Goal: Task Accomplishment & Management: Manage account settings

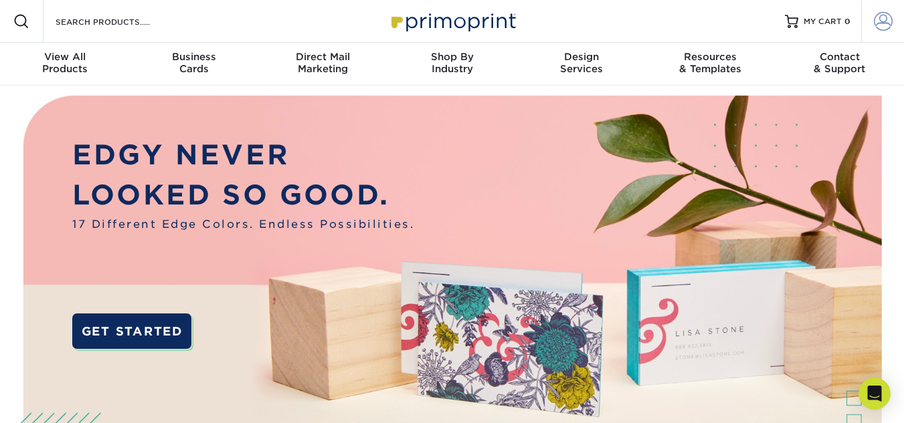
click at [883, 28] on span at bounding box center [882, 21] width 19 height 19
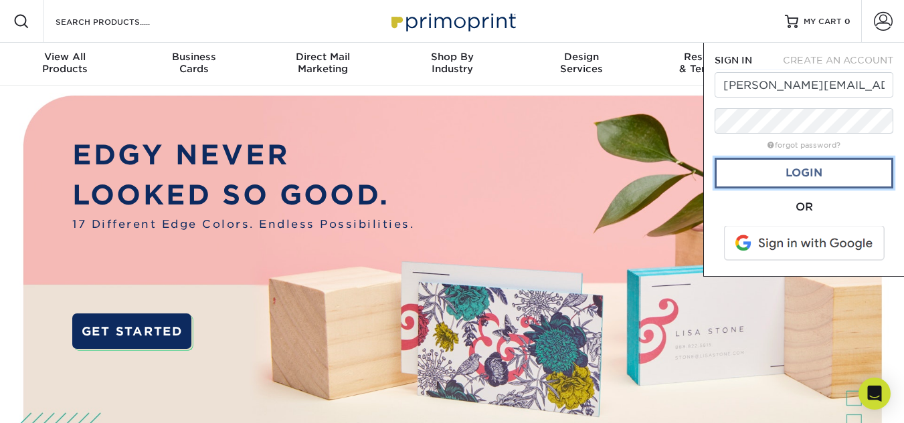
click at [829, 171] on link "Login" at bounding box center [803, 173] width 179 height 31
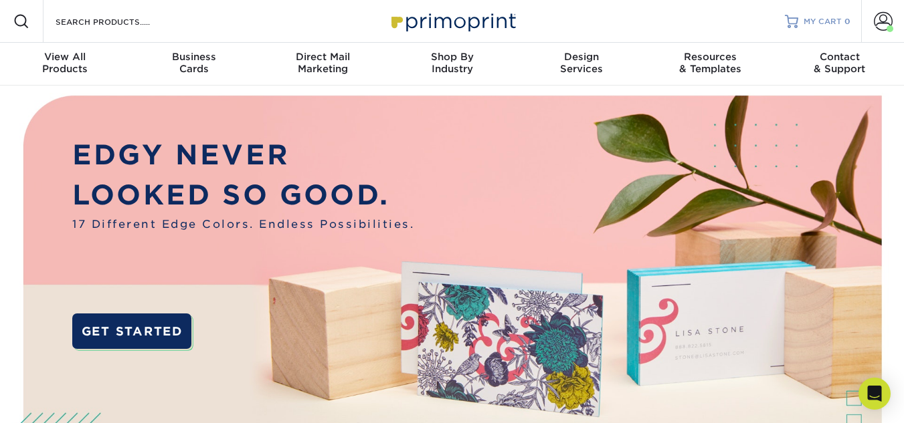
click at [821, 25] on span "MY CART" at bounding box center [822, 21] width 38 height 11
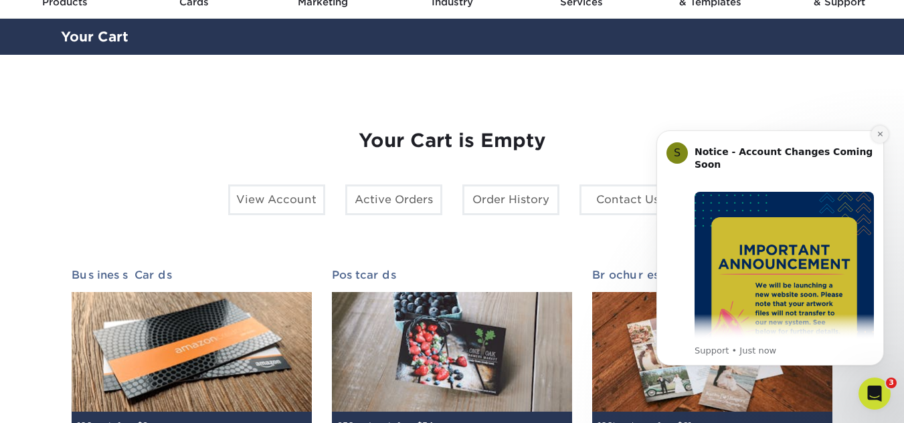
click at [876, 132] on icon "Dismiss notification" at bounding box center [879, 133] width 7 height 7
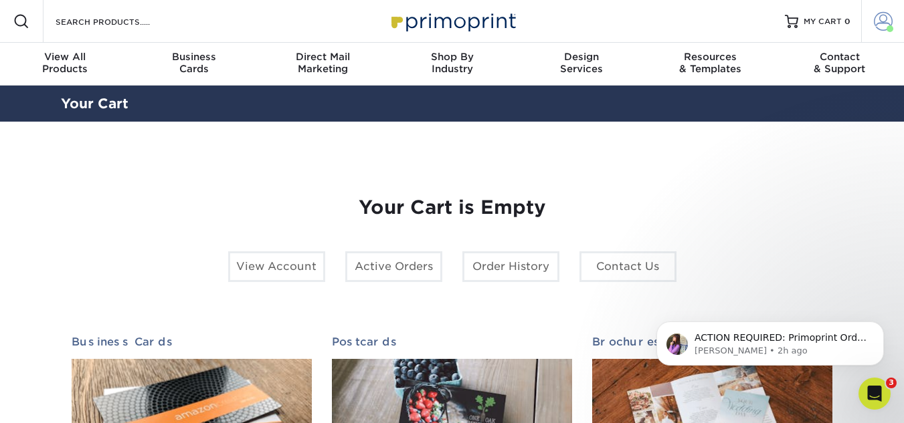
click at [884, 17] on span at bounding box center [882, 21] width 19 height 19
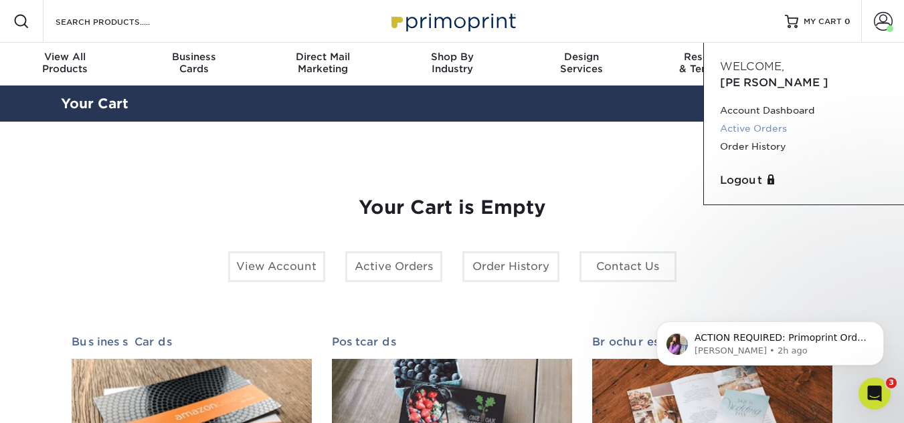
click at [760, 120] on link "Active Orders" at bounding box center [804, 129] width 168 height 18
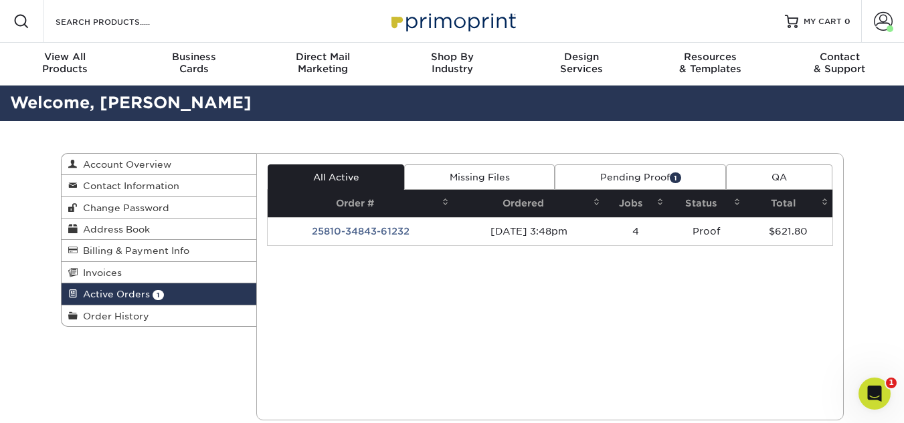
click at [641, 170] on link "Pending Proof 1" at bounding box center [639, 177] width 171 height 25
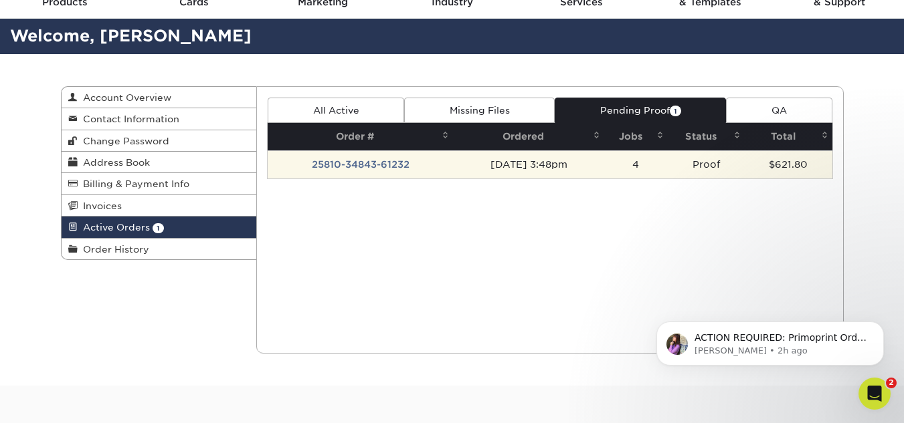
click at [595, 161] on td "08/10/2025 3:48pm" at bounding box center [528, 164] width 150 height 28
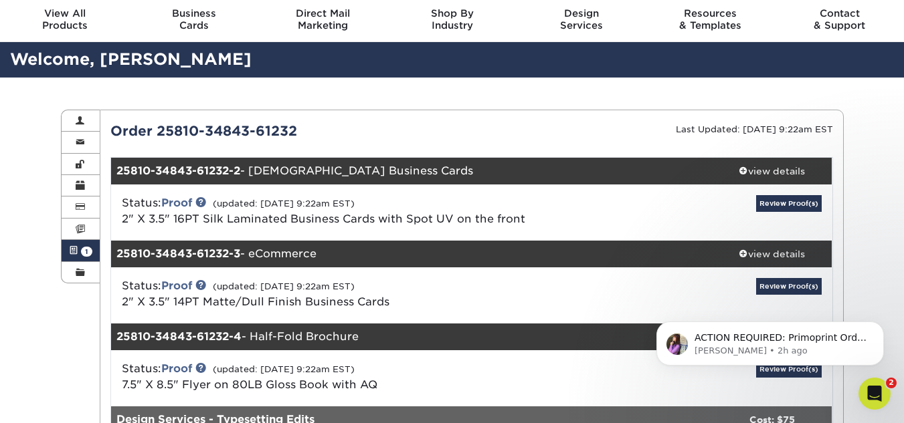
scroll to position [67, 0]
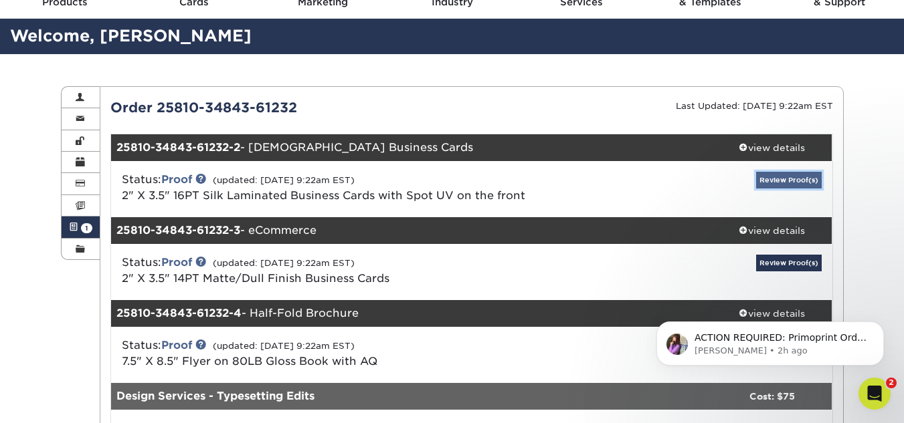
click at [805, 173] on link "Review Proof(s)" at bounding box center [789, 180] width 66 height 17
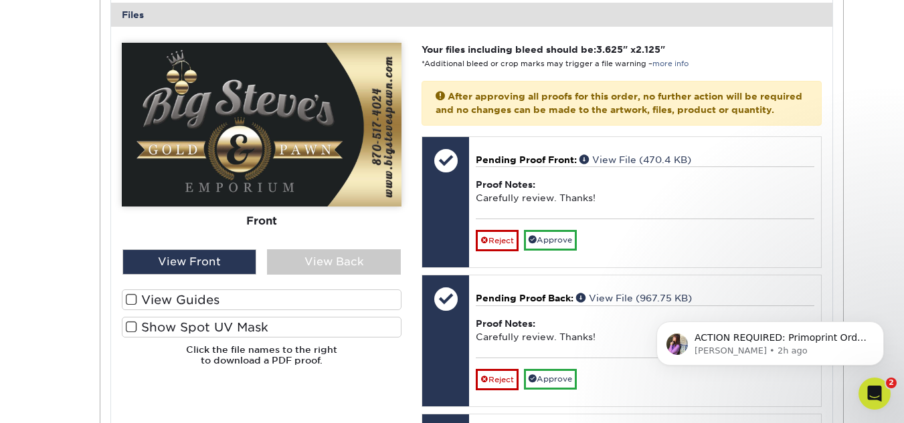
scroll to position [468, 0]
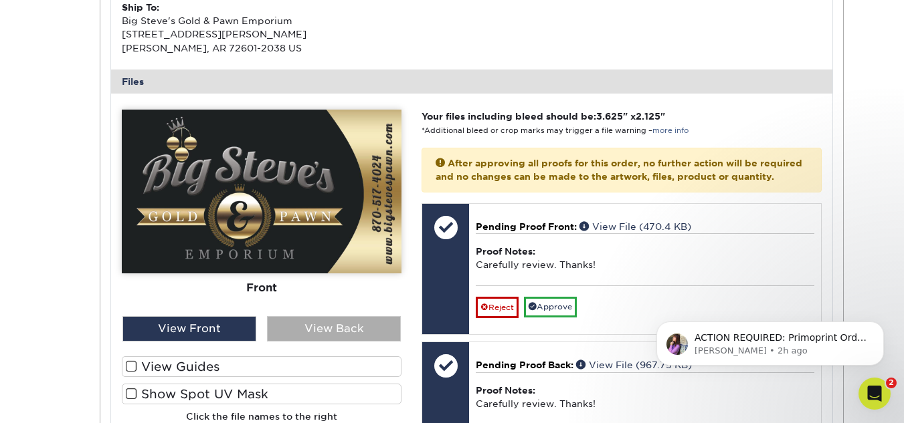
click at [355, 324] on div "View Back" at bounding box center [334, 328] width 134 height 25
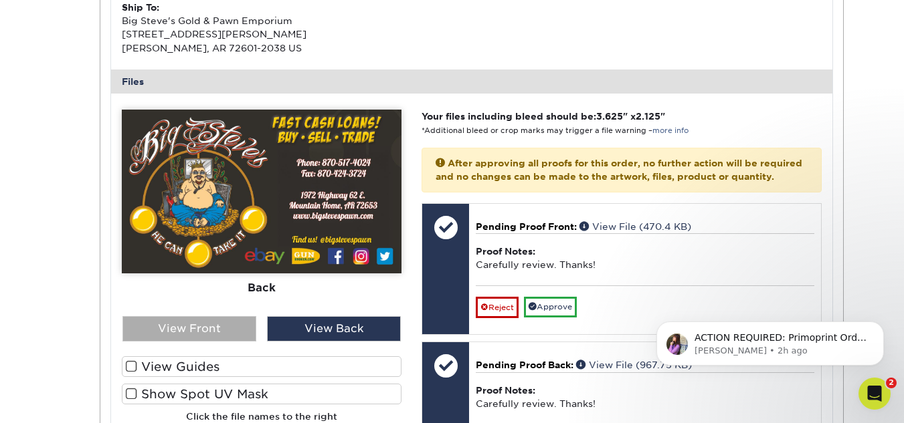
click at [245, 325] on div "View Front" at bounding box center [189, 328] width 134 height 25
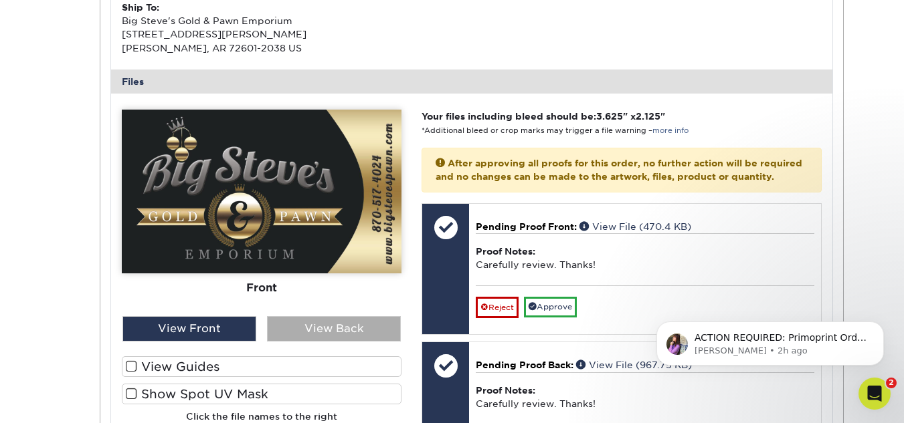
click at [316, 318] on div "View Back" at bounding box center [334, 328] width 134 height 25
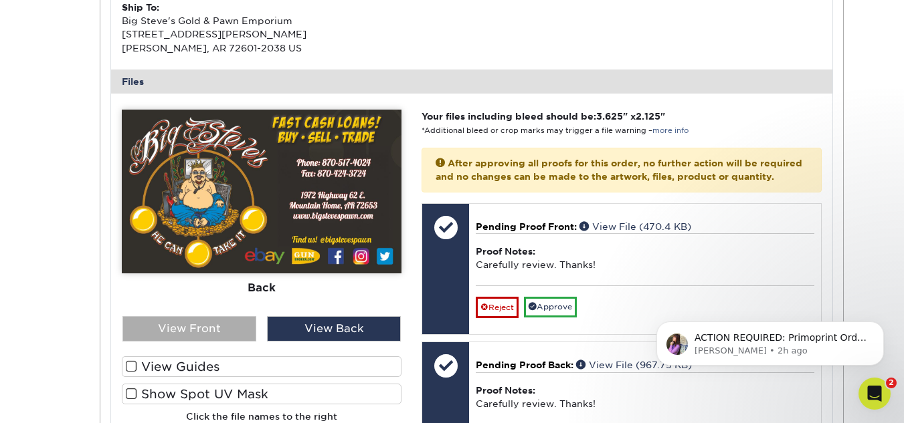
click at [239, 318] on div "View Front" at bounding box center [189, 328] width 134 height 25
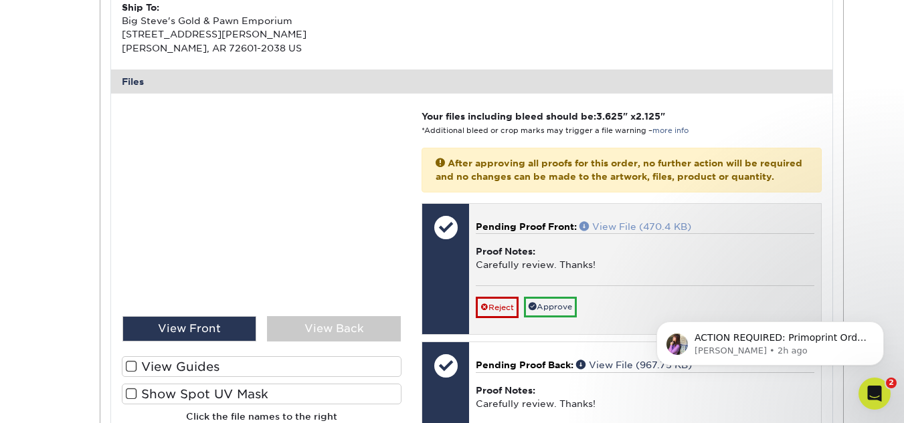
scroll to position [535, 0]
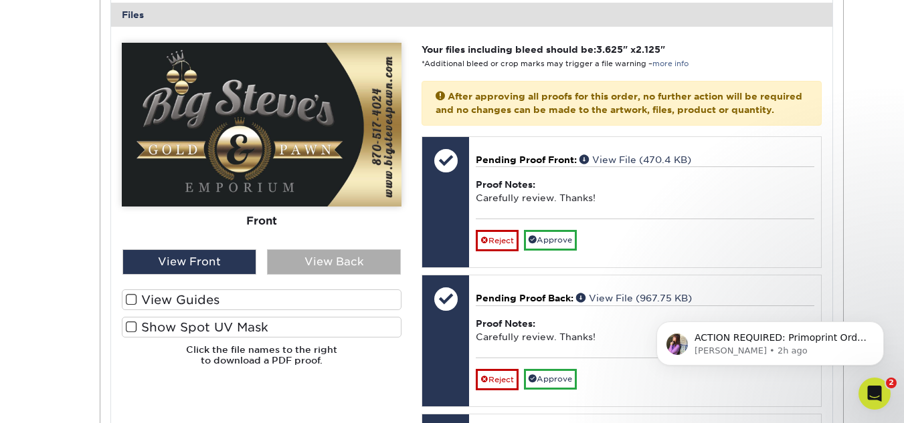
click at [315, 255] on div "View Back" at bounding box center [334, 261] width 134 height 25
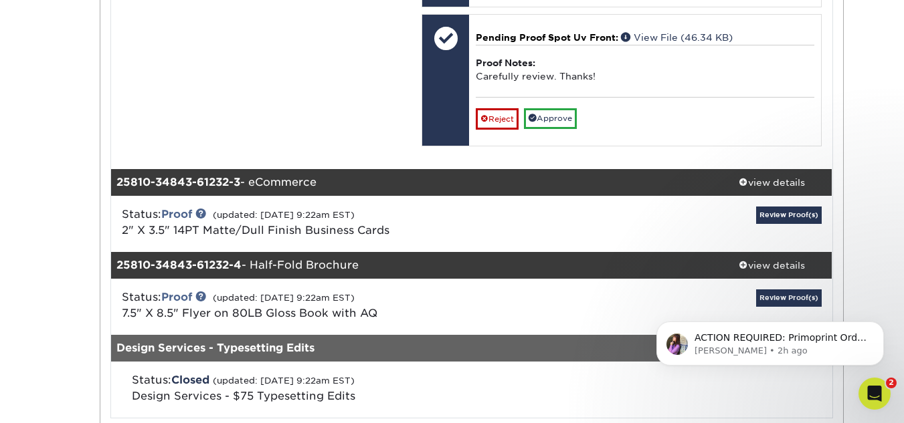
scroll to position [936, 0]
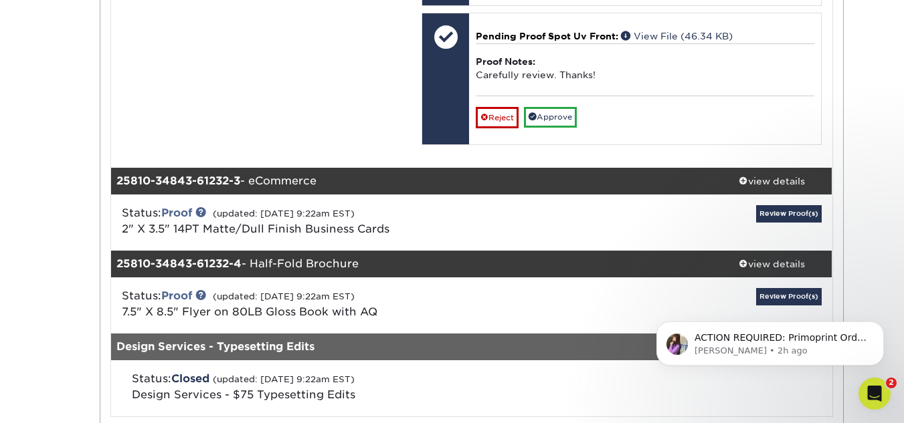
click at [343, 235] on div "Status: Proof (updated: 08/21/2025 9:22am EST) 2" X 3.5" 14PT Matte/Dull Finish…" at bounding box center [352, 221] width 480 height 32
click at [776, 222] on link "Review Proof(s)" at bounding box center [789, 213] width 66 height 17
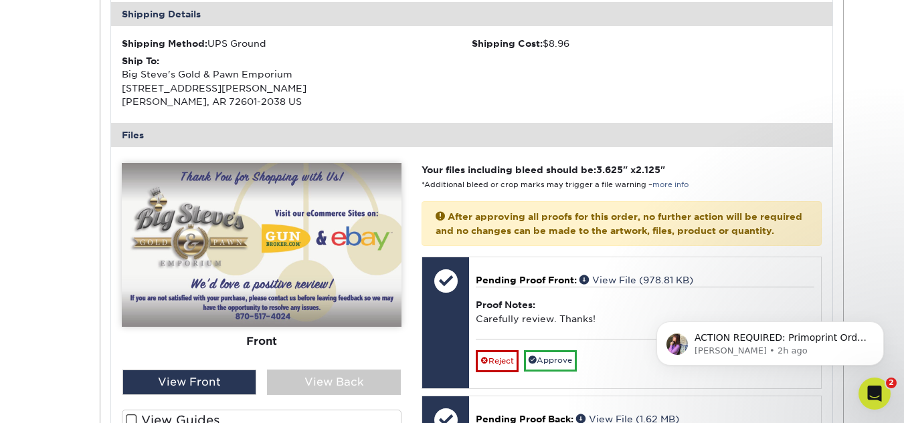
scroll to position [1338, 0]
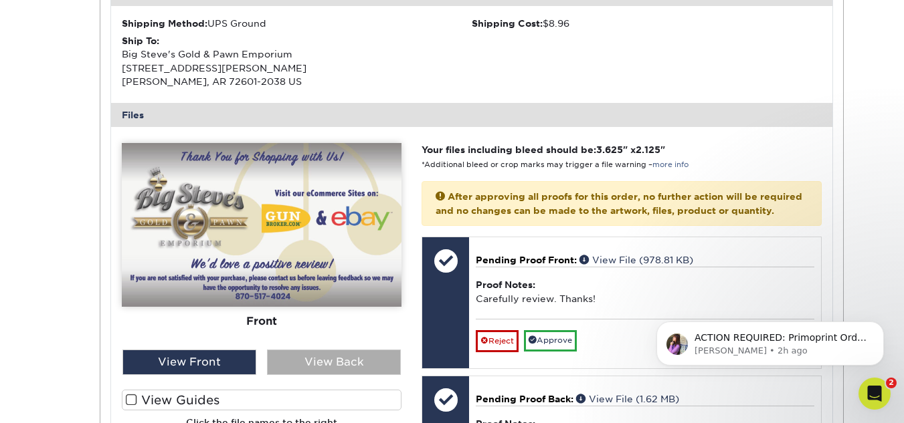
click at [338, 375] on div "View Back" at bounding box center [334, 362] width 134 height 25
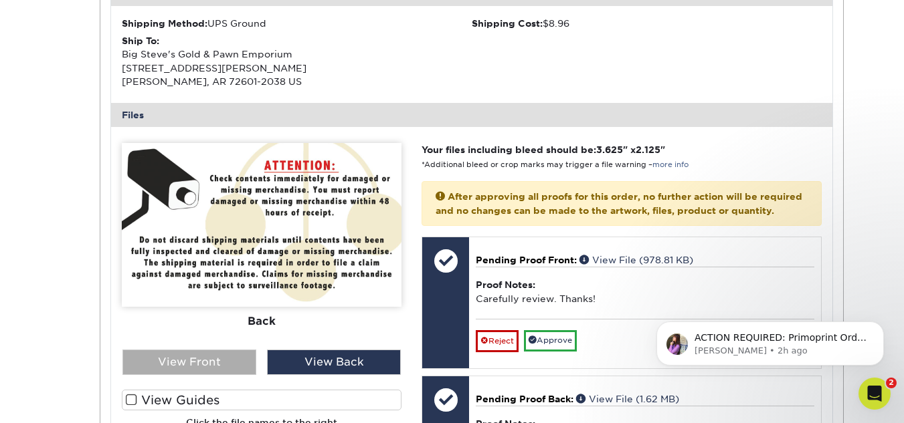
click at [241, 370] on div "View Front" at bounding box center [189, 362] width 134 height 25
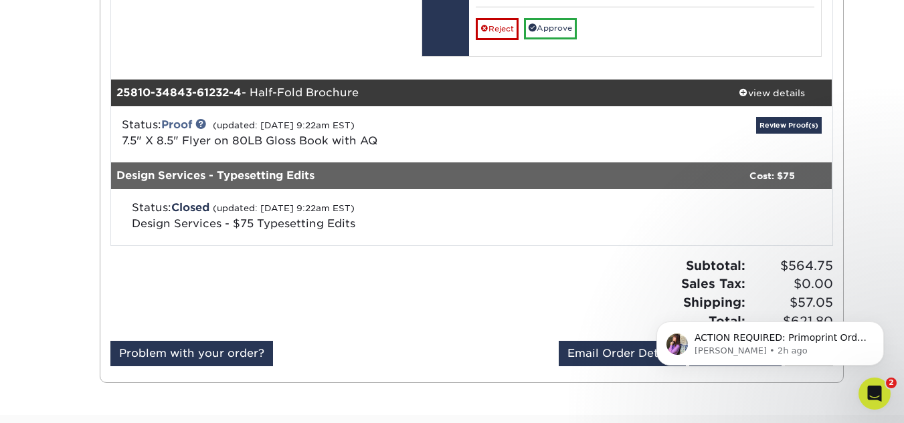
scroll to position [1806, 0]
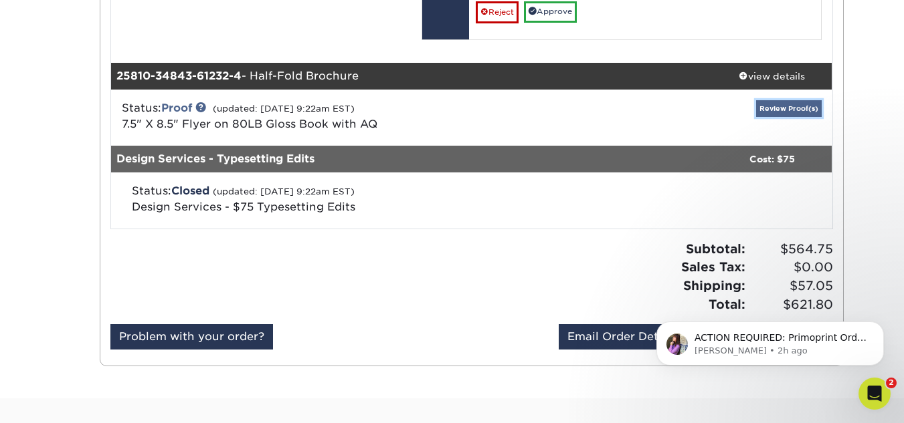
click at [797, 117] on link "Review Proof(s)" at bounding box center [789, 108] width 66 height 17
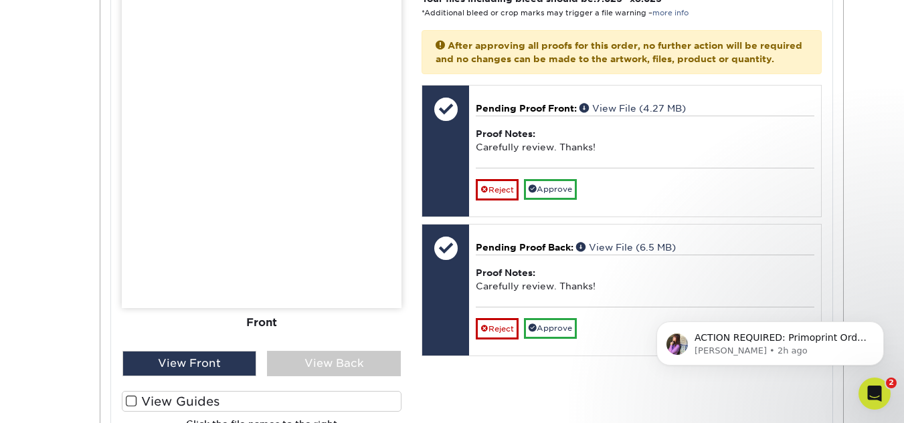
scroll to position [2274, 0]
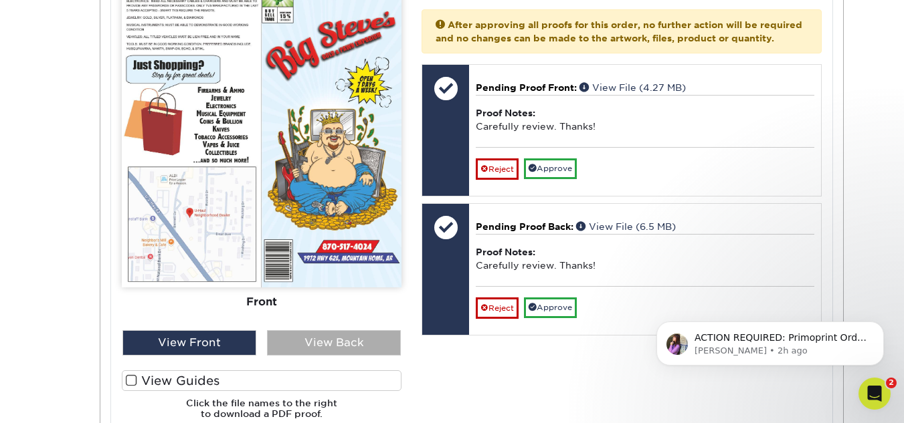
click at [342, 356] on div "View Back" at bounding box center [334, 342] width 134 height 25
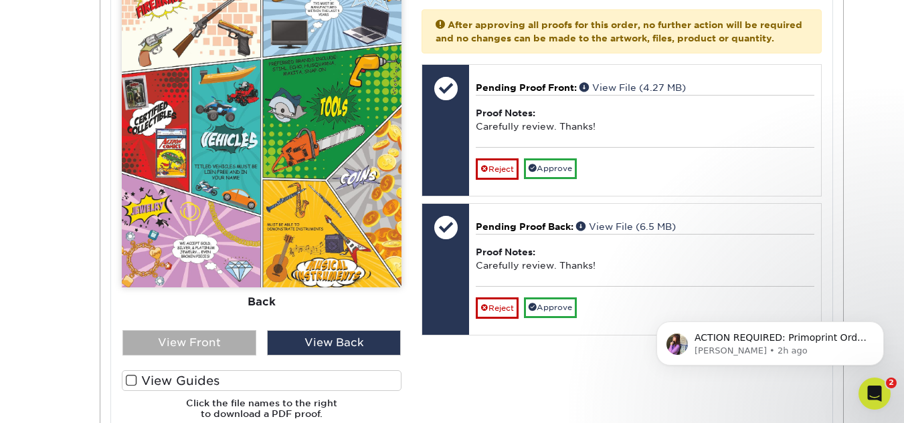
click at [189, 356] on div "View Front" at bounding box center [189, 342] width 134 height 25
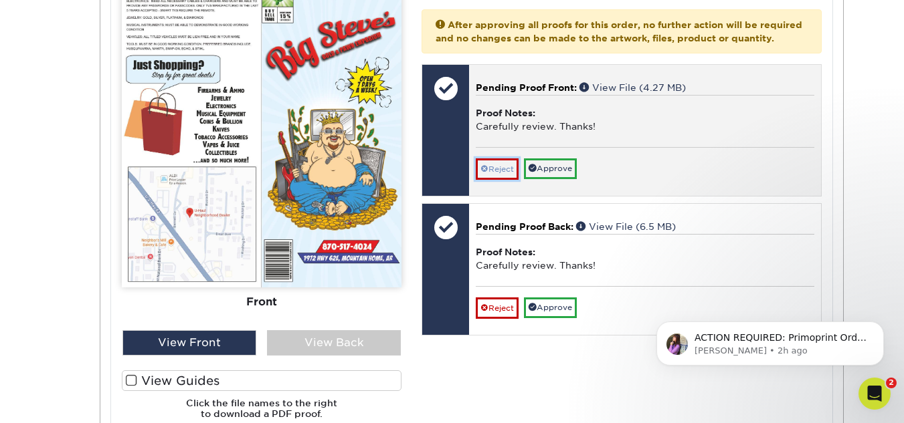
click at [502, 180] on link "Reject" at bounding box center [497, 169] width 43 height 21
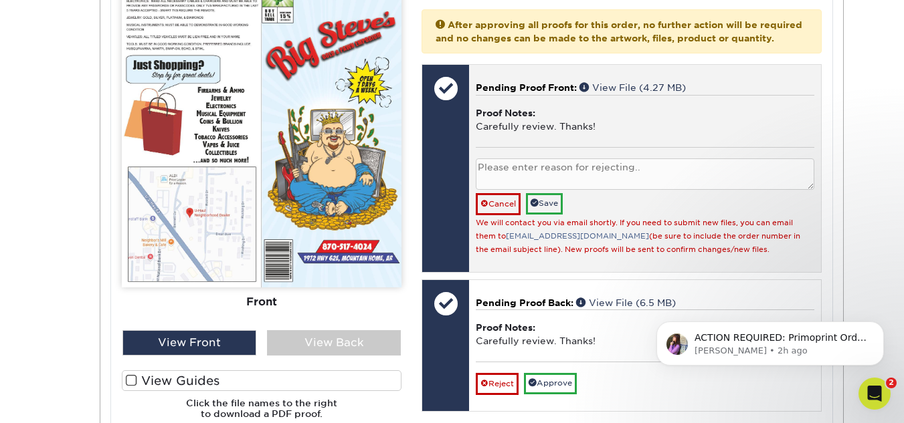
click at [514, 190] on textarea at bounding box center [645, 174] width 338 height 31
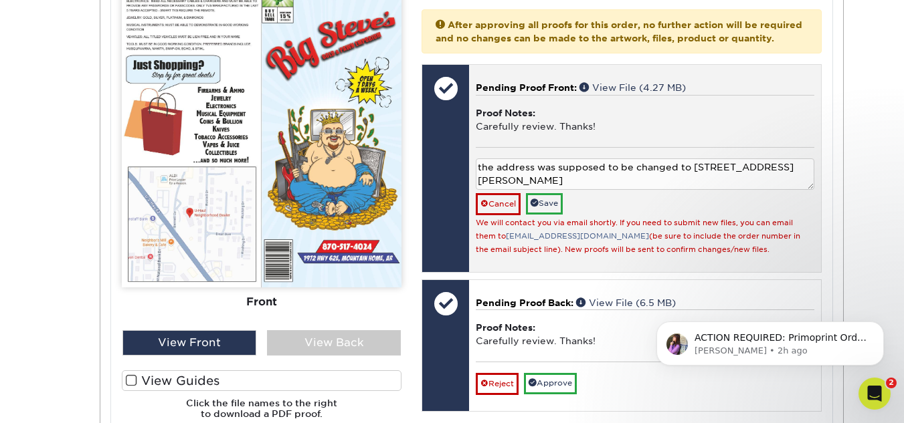
click at [538, 190] on textarea "the address was supposed to be changed to 1013 Bennet Dr, Harrison, AR 7260" at bounding box center [645, 174] width 338 height 31
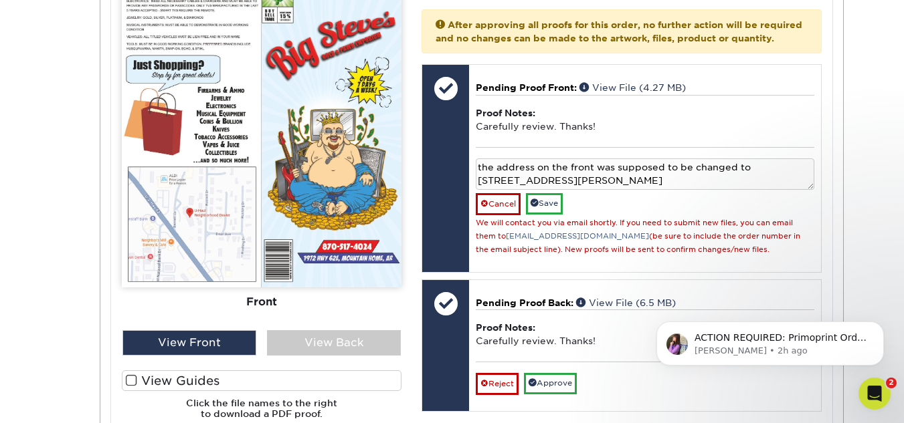
type textarea "the address on the front was supposed to be changed to 1013 Bennet Dr, Harrison…"
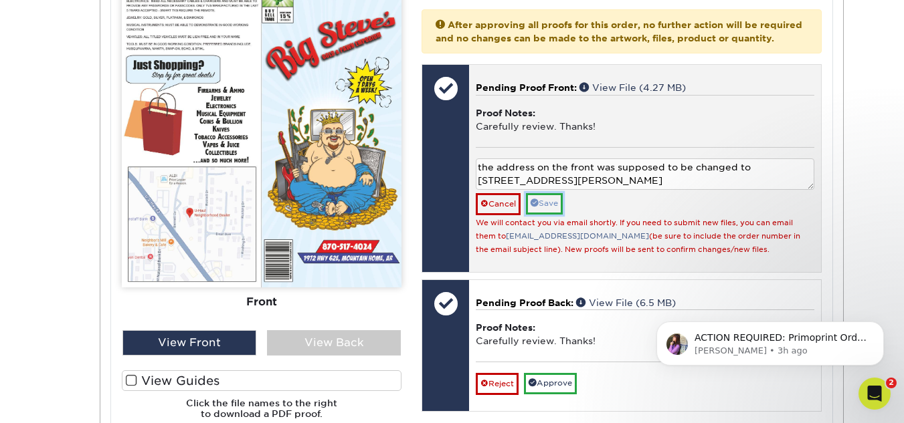
click at [552, 214] on link "Save" at bounding box center [544, 203] width 37 height 21
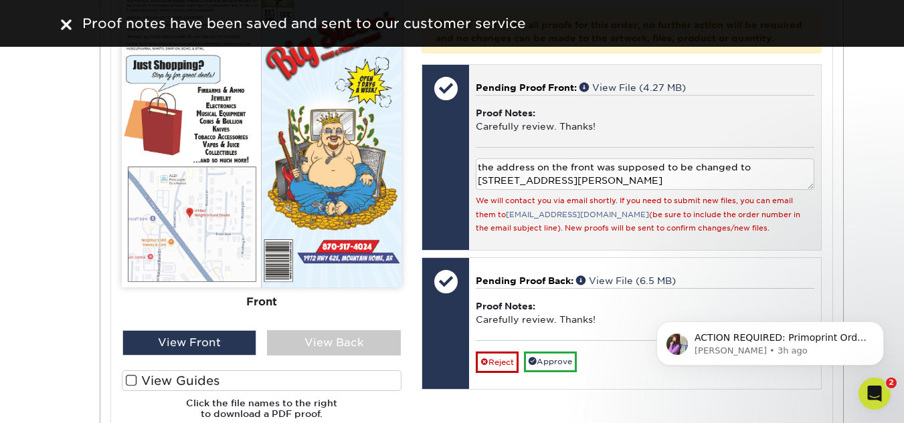
scroll to position [2341, 0]
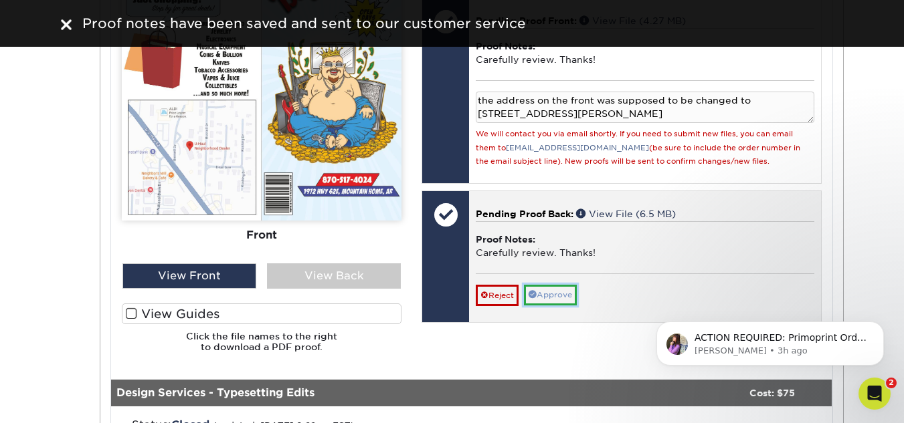
click at [561, 306] on link "Approve" at bounding box center [550, 295] width 53 height 21
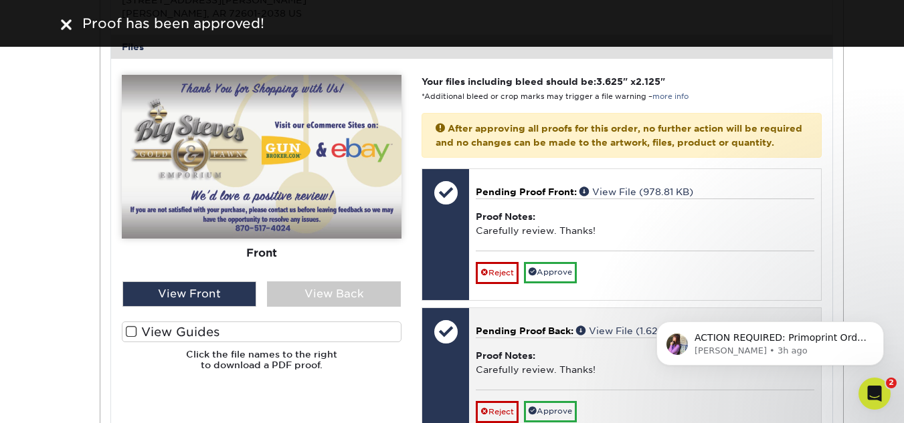
scroll to position [1404, 0]
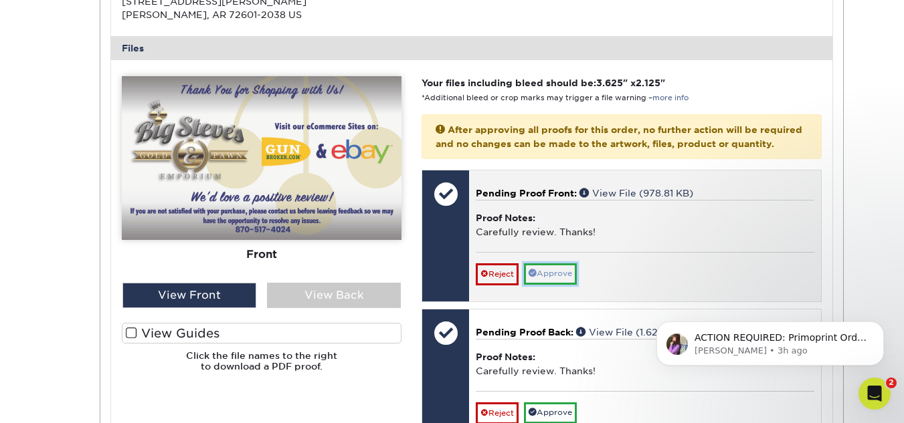
click at [566, 284] on link "Approve" at bounding box center [550, 274] width 53 height 21
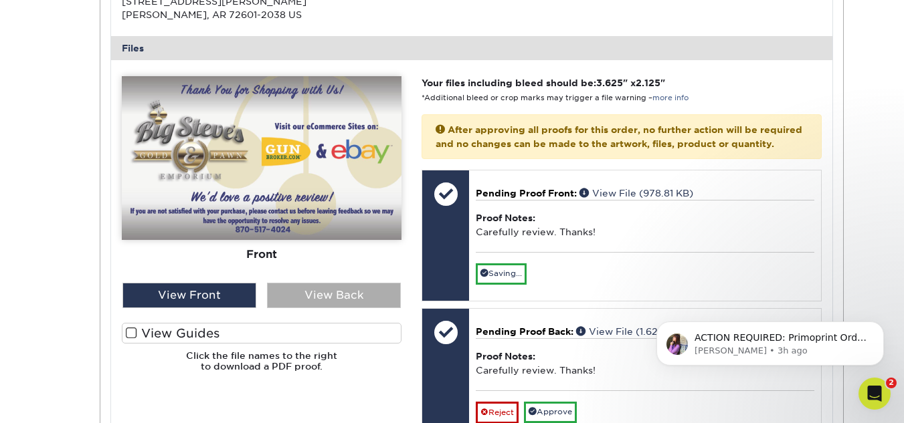
click at [354, 308] on div "View Back" at bounding box center [334, 295] width 134 height 25
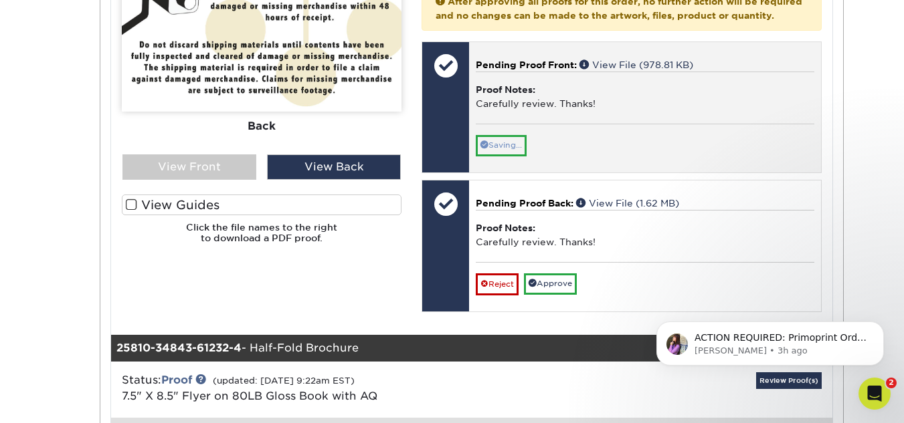
scroll to position [1538, 0]
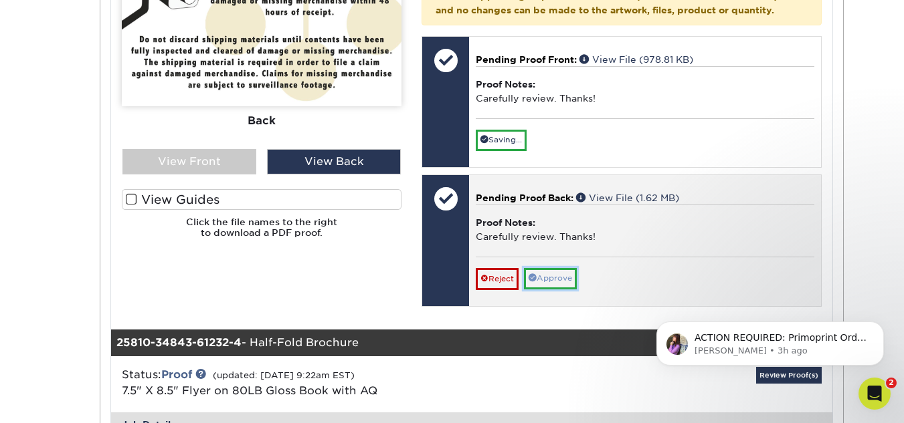
click at [570, 289] on link "Approve" at bounding box center [550, 278] width 53 height 21
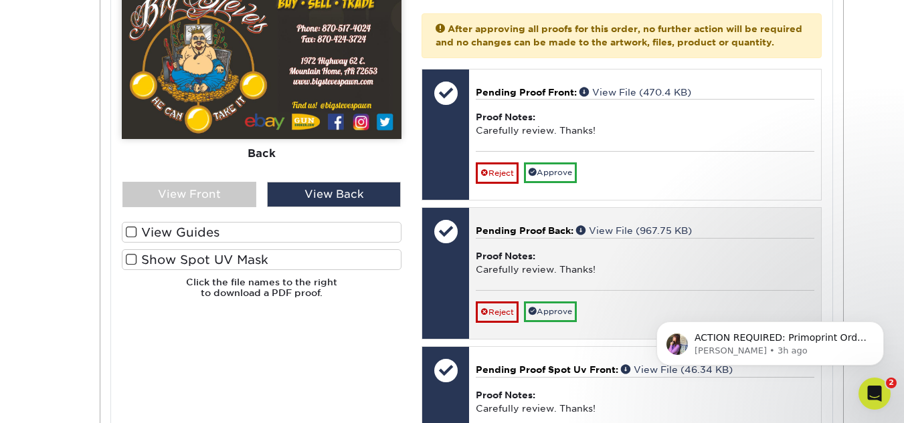
scroll to position [535, 0]
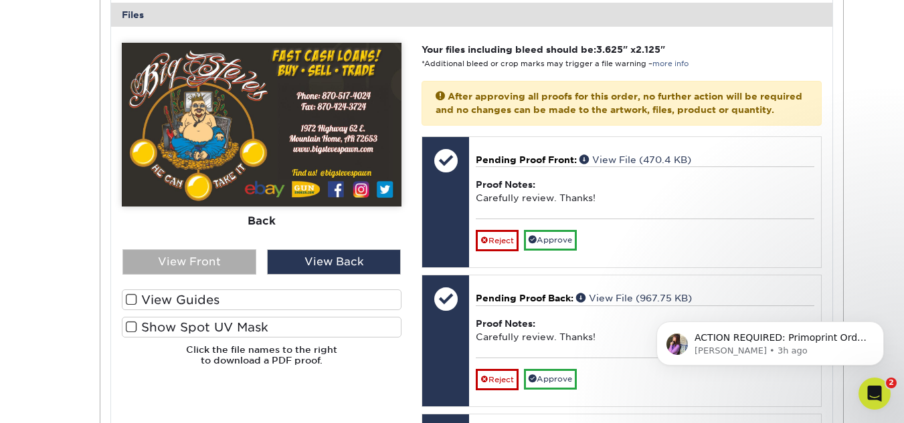
click at [242, 271] on div "View Front" at bounding box center [189, 261] width 134 height 25
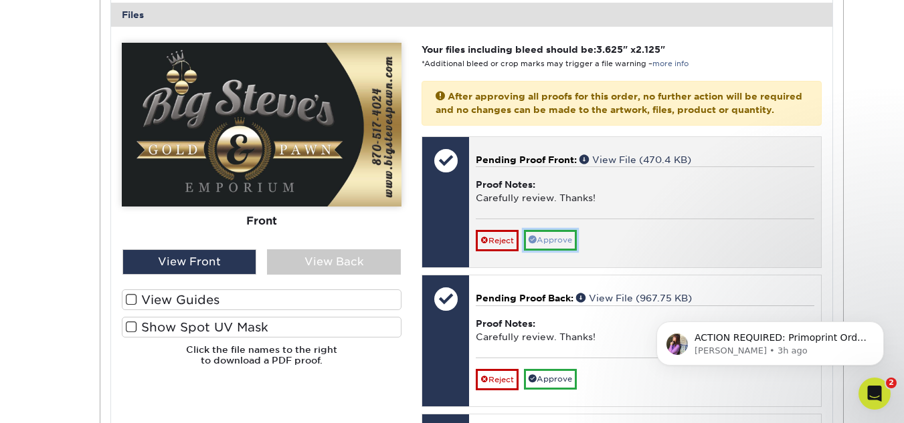
click at [554, 251] on link "Approve" at bounding box center [550, 240] width 53 height 21
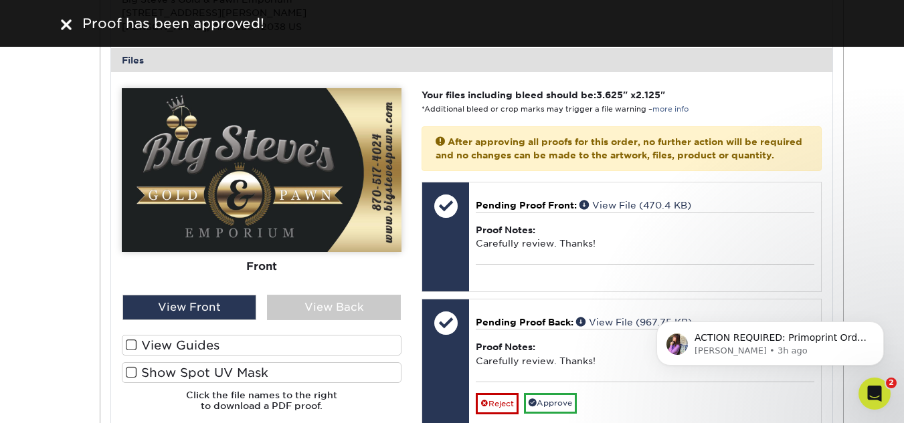
scroll to position [468, 0]
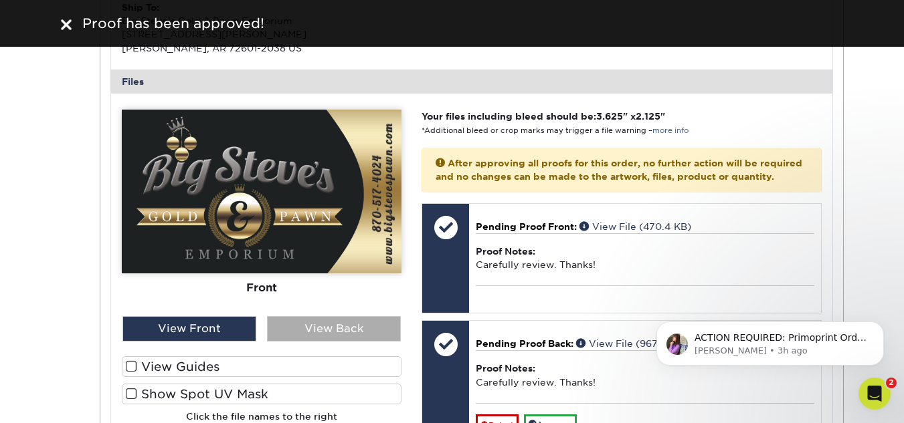
click at [369, 320] on div "View Back" at bounding box center [334, 328] width 134 height 25
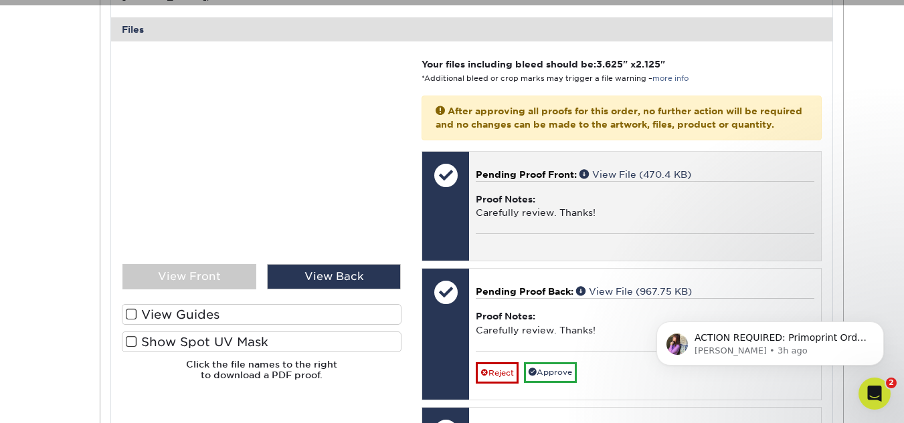
scroll to position [535, 0]
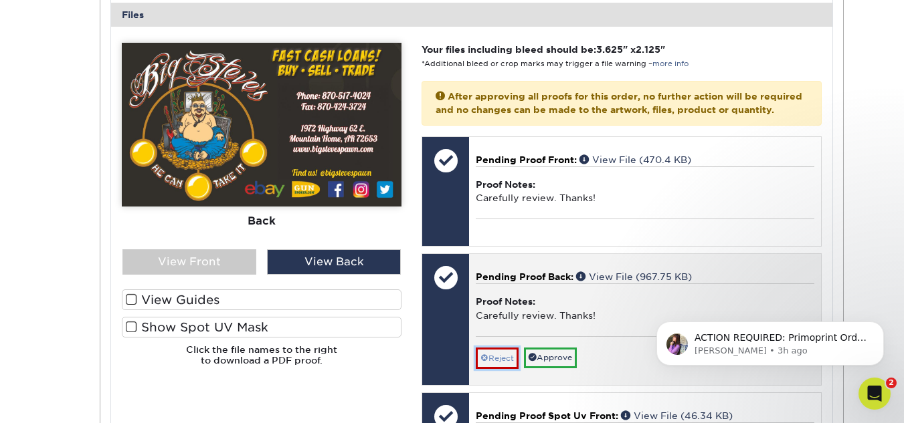
click at [504, 368] on link "Reject" at bounding box center [497, 358] width 43 height 21
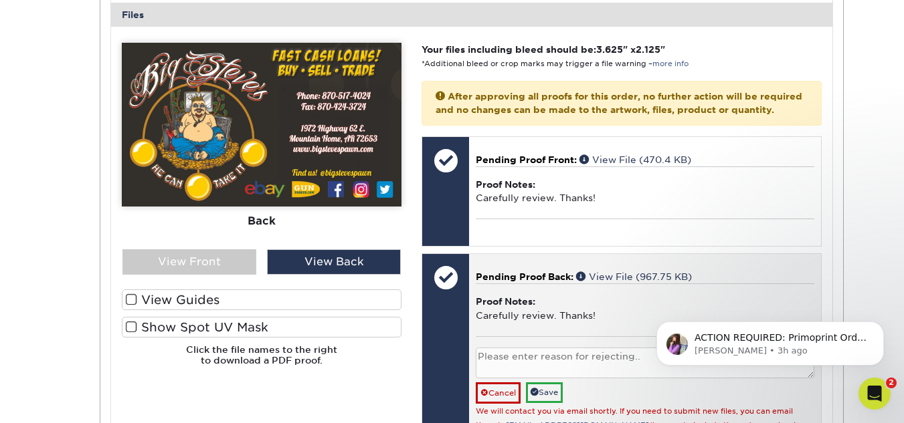
click at [503, 375] on textarea at bounding box center [645, 363] width 338 height 31
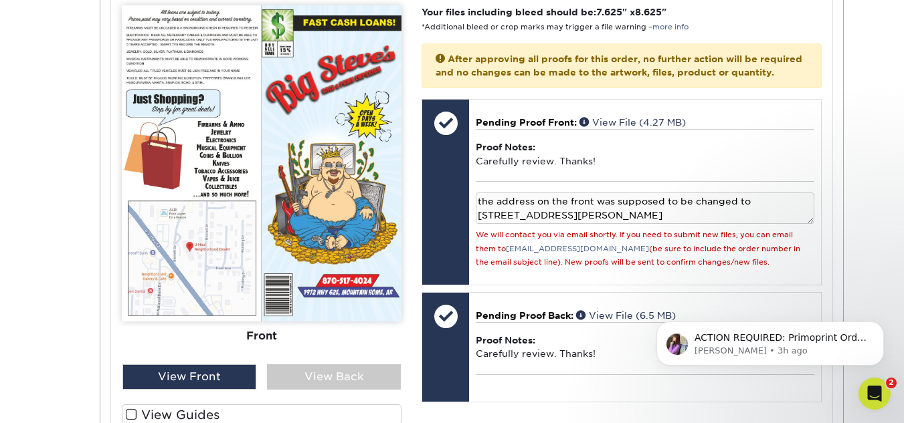
scroll to position [2274, 0]
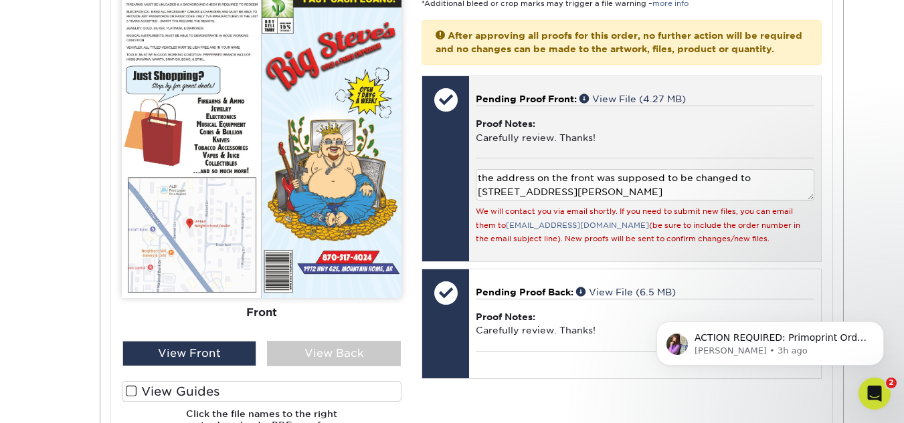
type textarea "fax number should be 870-517-4025 and the address changed to 1013 Bennet"
click at [605, 201] on textarea "the address on the front was supposed to be changed to 1013 Bennet Dr, Harrison…" at bounding box center [645, 184] width 338 height 31
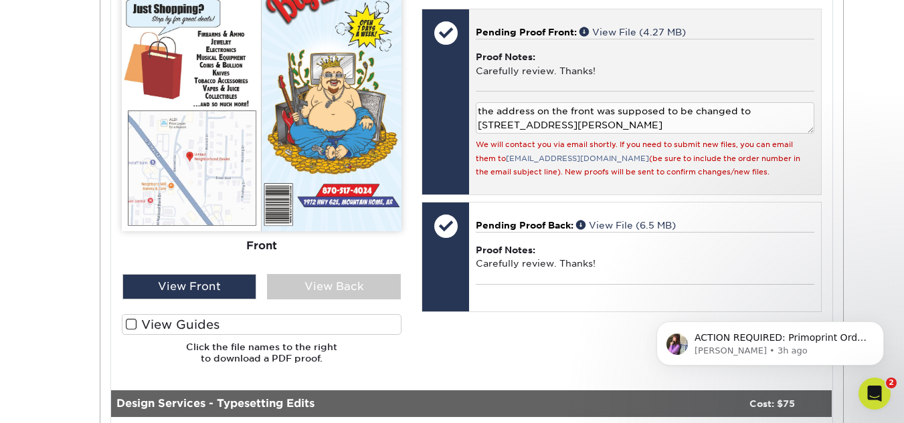
scroll to position [2408, 0]
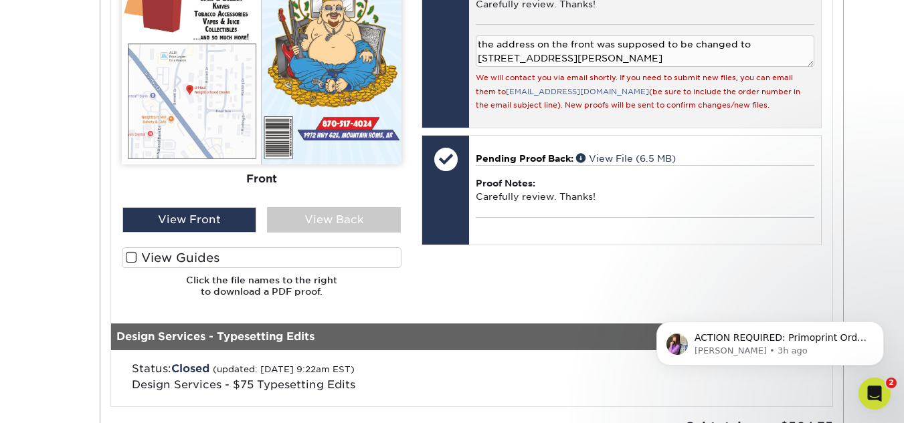
click at [609, 67] on textarea "the address on the front was supposed to be changed to 1013 Bennet Dr, Harrison…" at bounding box center [645, 50] width 338 height 31
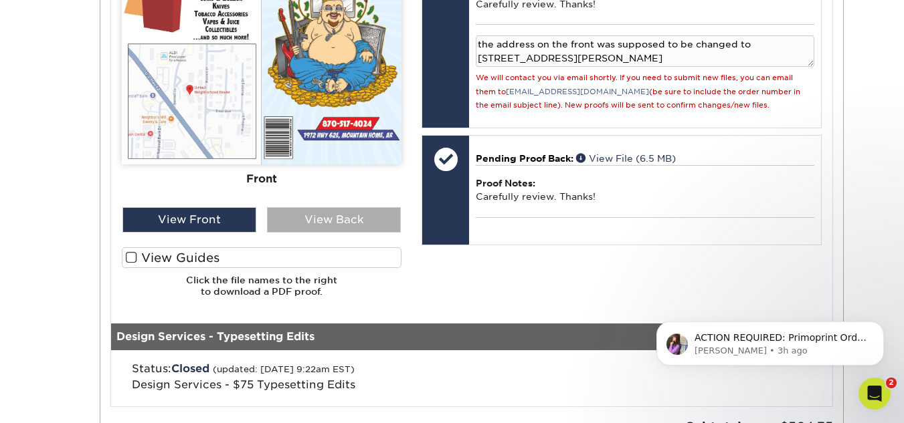
type textarea "the address on the front was supposed to be changed to 1013 Bennet Dr, Harrison…"
click at [332, 233] on div "View Back" at bounding box center [334, 219] width 134 height 25
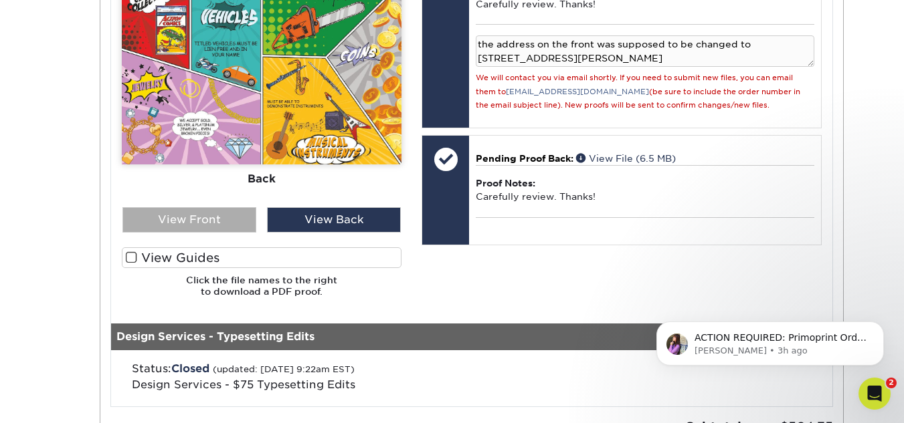
click at [227, 233] on div "View Front" at bounding box center [189, 219] width 134 height 25
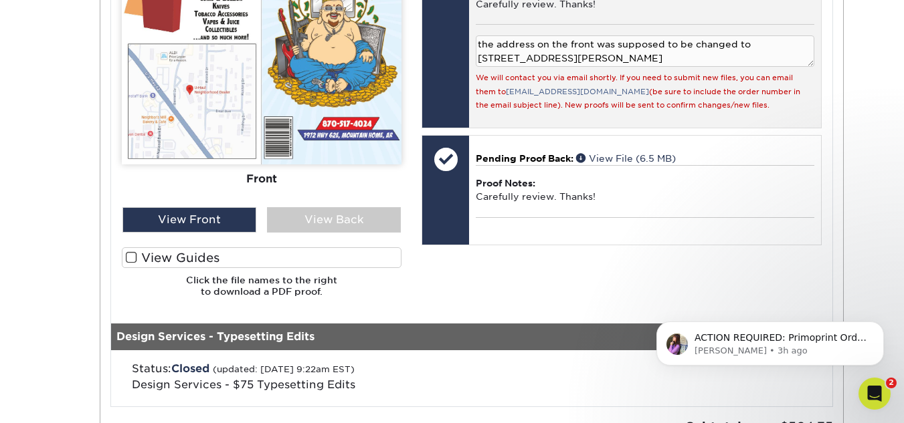
click at [640, 67] on textarea "the address on the front was supposed to be changed to 1013 Bennet Dr, Harrison…" at bounding box center [645, 50] width 338 height 31
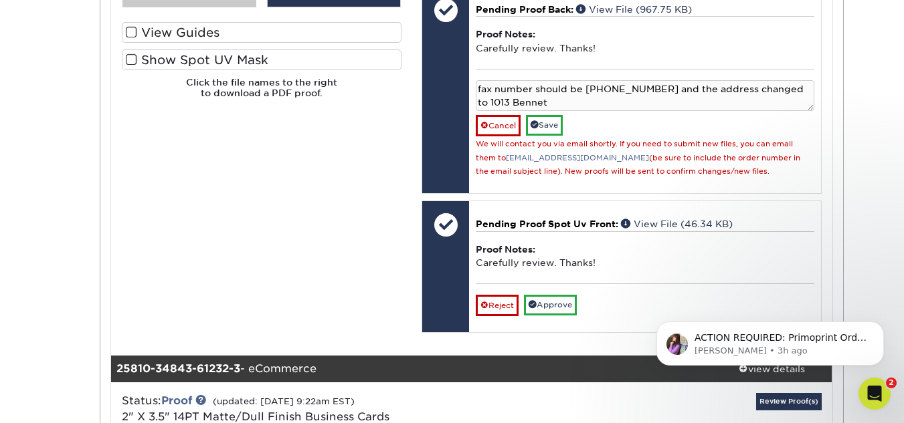
scroll to position [736, 0]
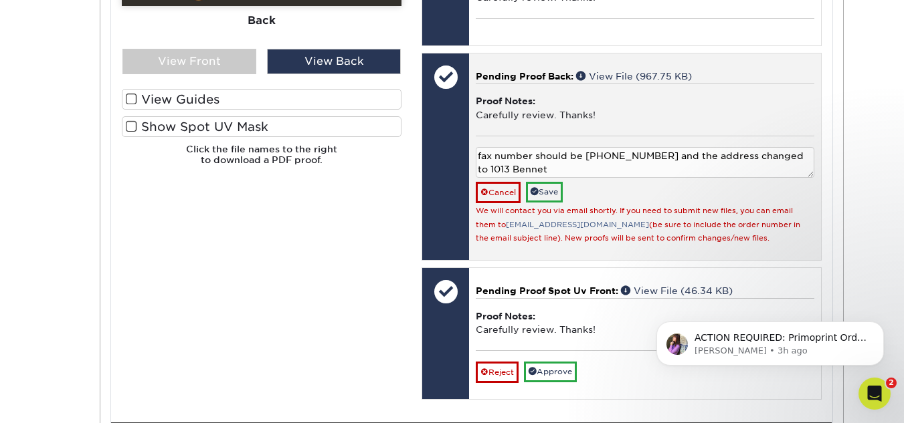
click at [609, 179] on textarea "fax number should be 870-517-4025 and the address changed to 1013 Bennet" at bounding box center [645, 162] width 338 height 31
type textarea "fax number should be 870-517-4025 and the address changed to 1013 Bennet Drive,…"
click at [554, 203] on link "Save" at bounding box center [544, 192] width 37 height 21
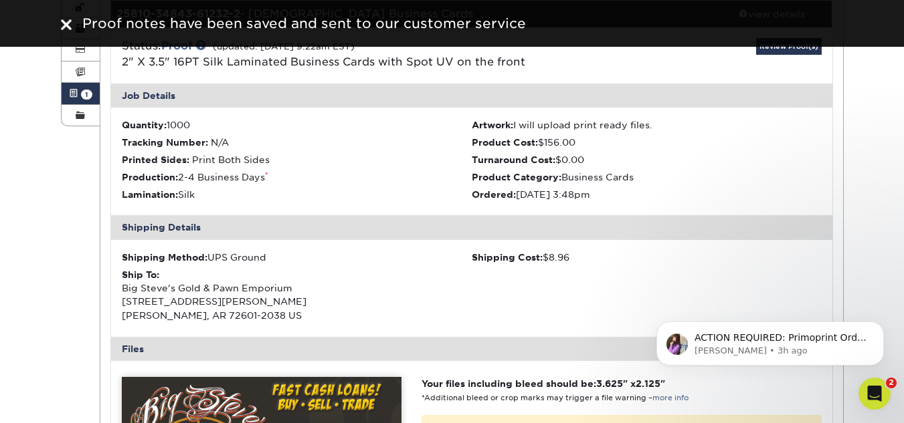
scroll to position [0, 0]
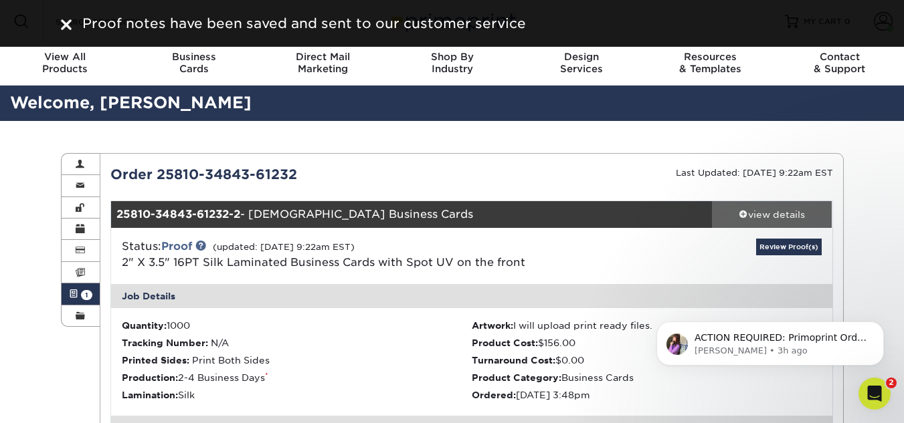
click at [747, 209] on div "view details" at bounding box center [772, 214] width 120 height 13
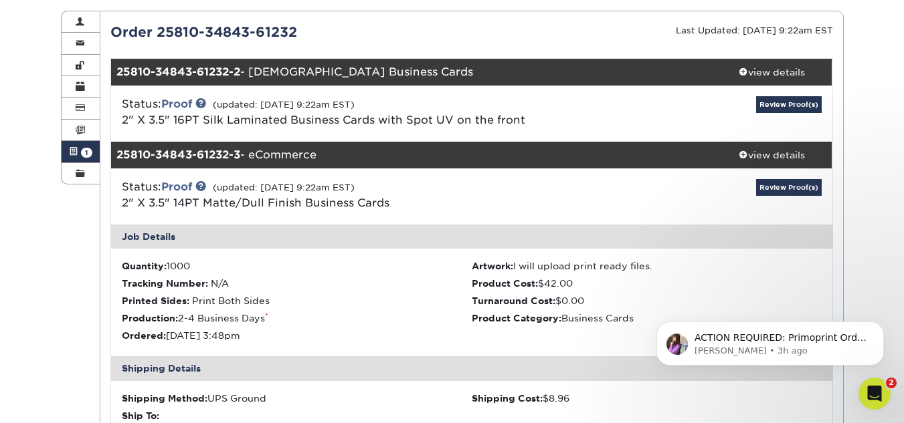
scroll to position [201, 0]
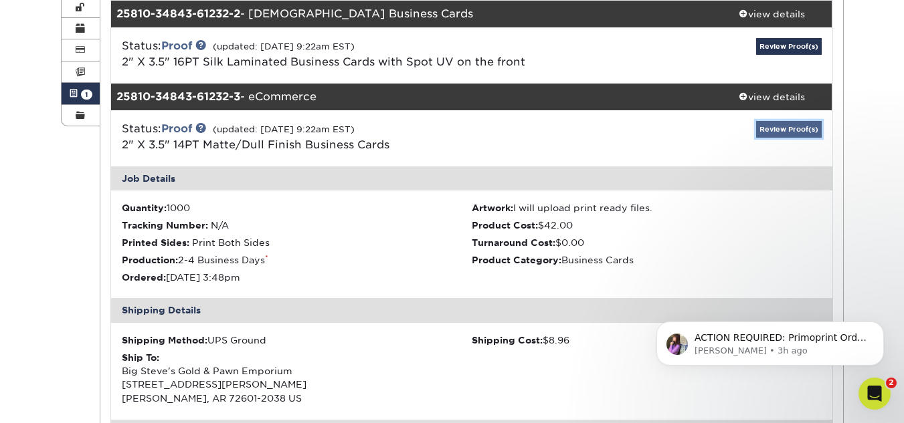
click at [799, 125] on link "Review Proof(s)" at bounding box center [789, 129] width 66 height 17
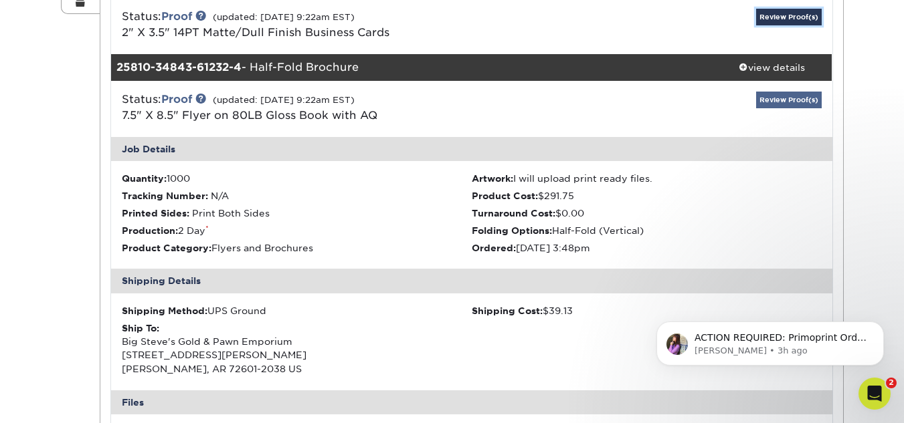
scroll to position [268, 0]
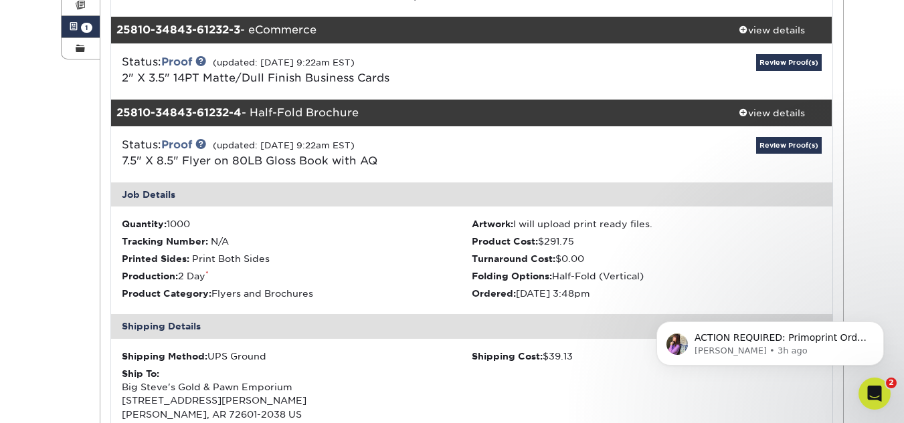
click at [800, 132] on div "Status: Proof (updated: 08/21/2025 9:22am EST) 7.5" X 8.5" Flyer on 80LB Gloss …" at bounding box center [471, 154] width 741 height 56
click at [795, 140] on link "Review Proof(s)" at bounding box center [789, 145] width 66 height 17
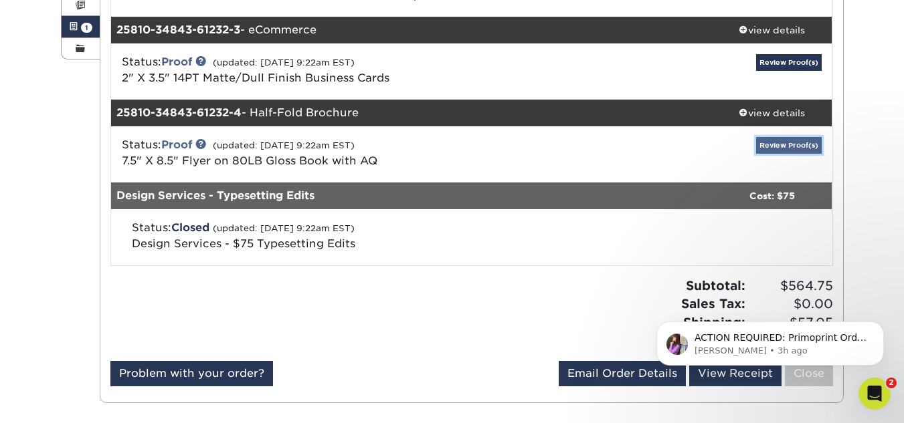
click at [795, 140] on link "Review Proof(s)" at bounding box center [789, 145] width 66 height 17
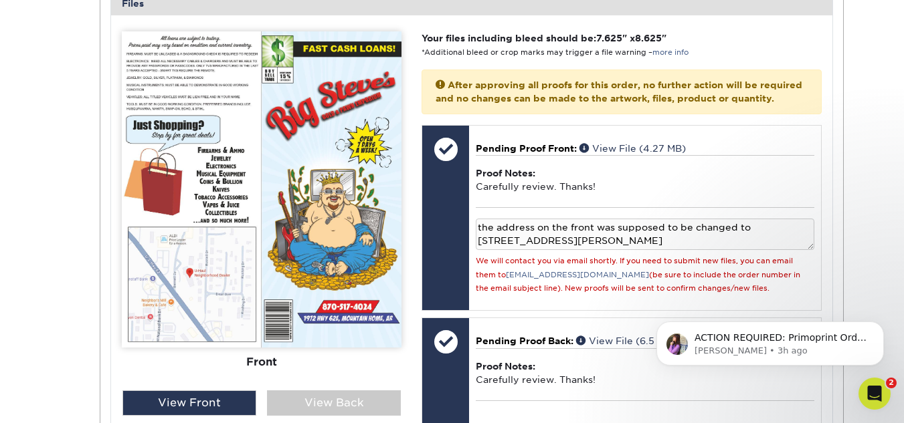
scroll to position [736, 0]
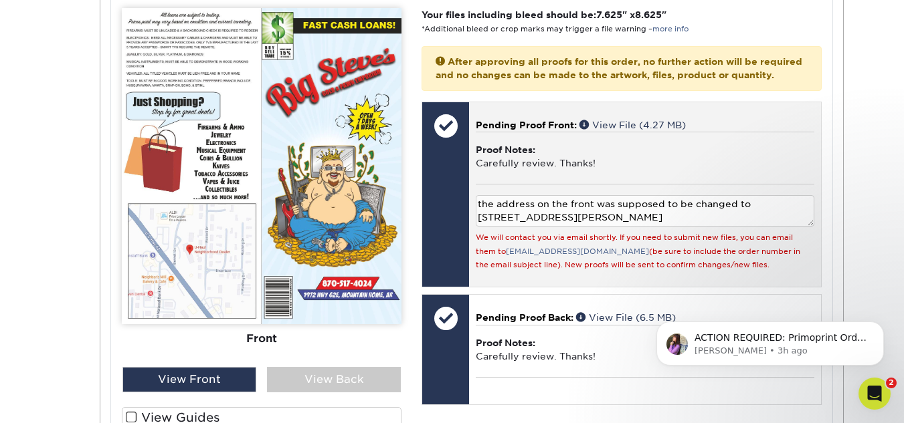
click at [655, 227] on textarea "the address on the front was supposed to be changed to 1013 Bennet Dr, Harrison…" at bounding box center [645, 210] width 338 height 31
click at [740, 271] on div "We will contact you via email shortly. If you need to submit new files, you can…" at bounding box center [645, 250] width 338 height 41
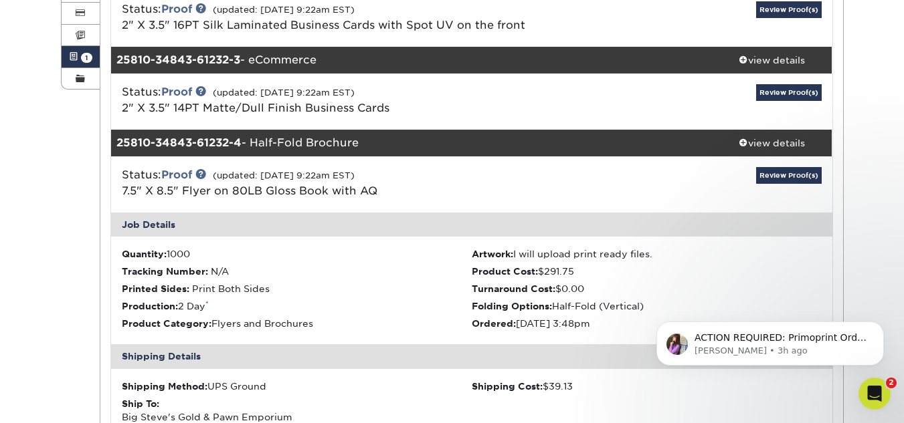
scroll to position [268, 0]
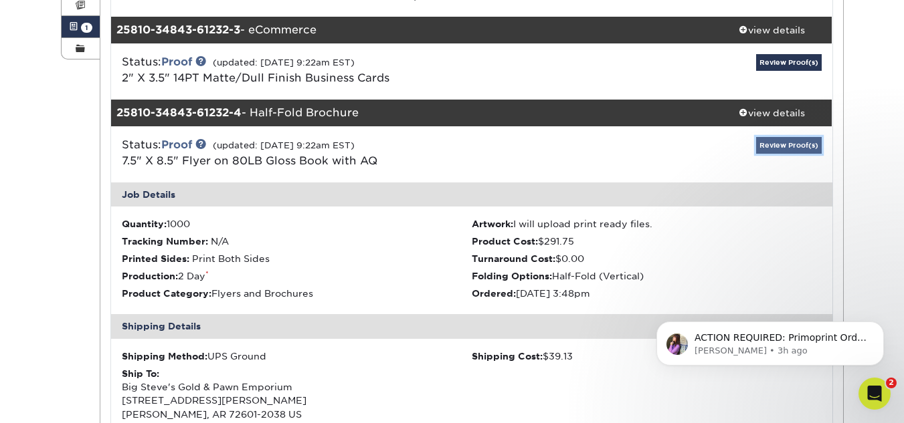
click at [805, 142] on link "Review Proof(s)" at bounding box center [789, 145] width 66 height 17
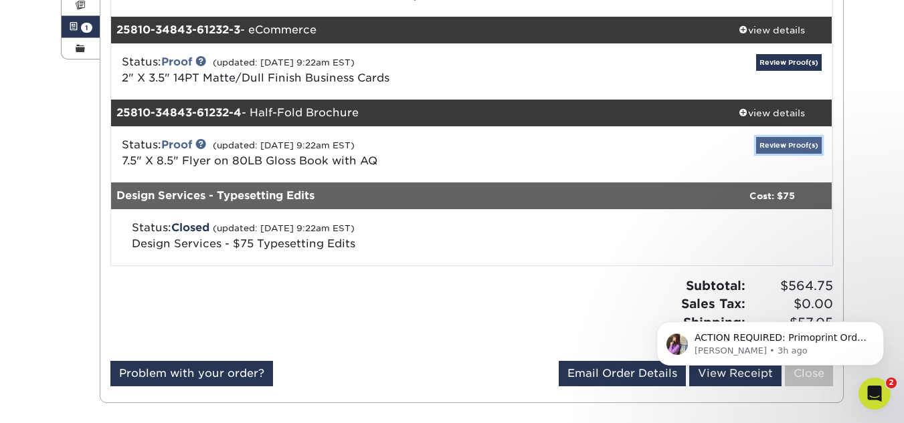
scroll to position [134, 0]
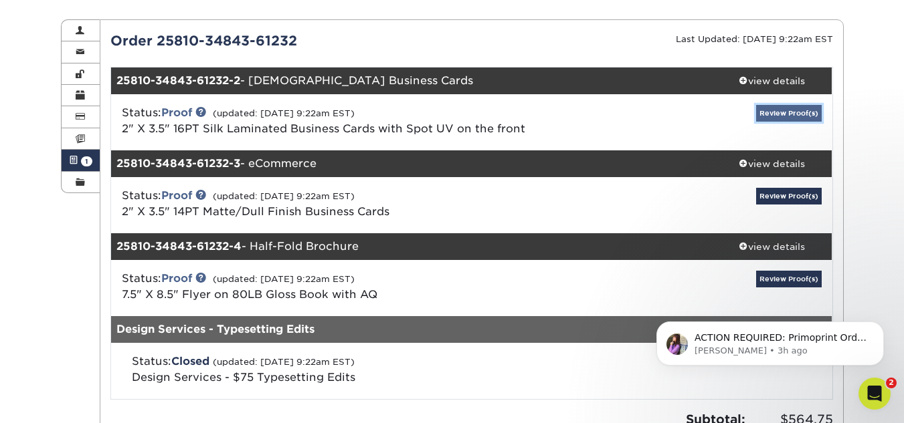
click at [797, 115] on link "Review Proof(s)" at bounding box center [789, 113] width 66 height 17
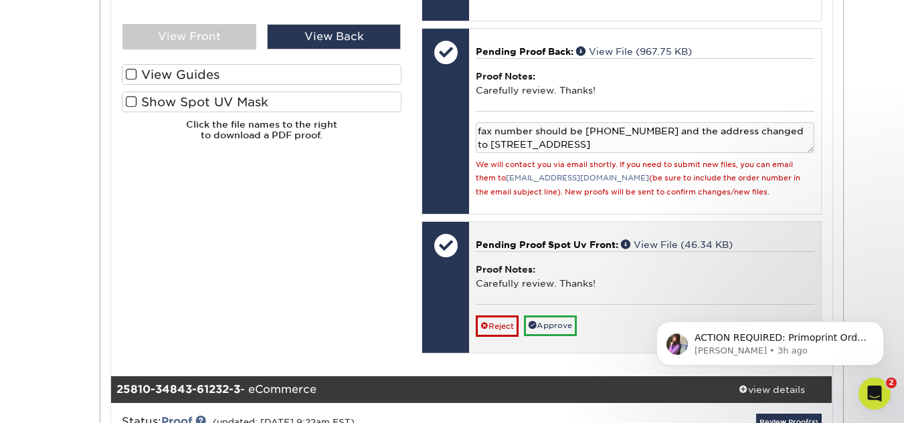
scroll to position [803, 0]
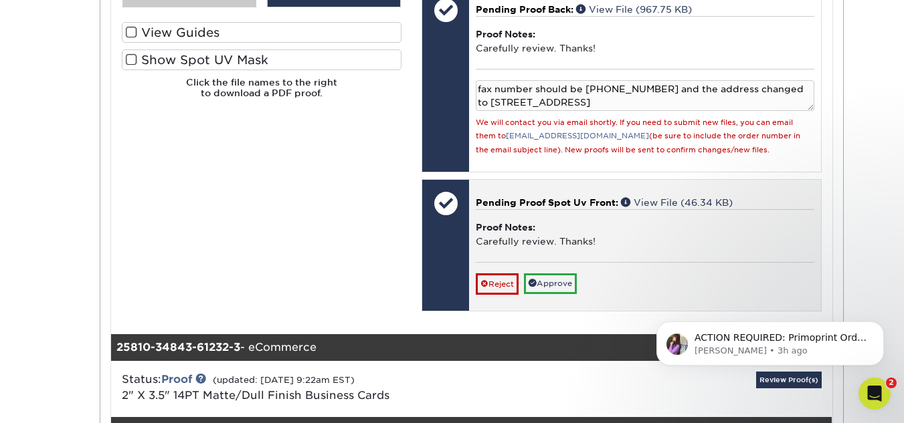
click at [580, 255] on div "Proof Notes: Carefully review. Thanks!" at bounding box center [645, 235] width 338 height 52
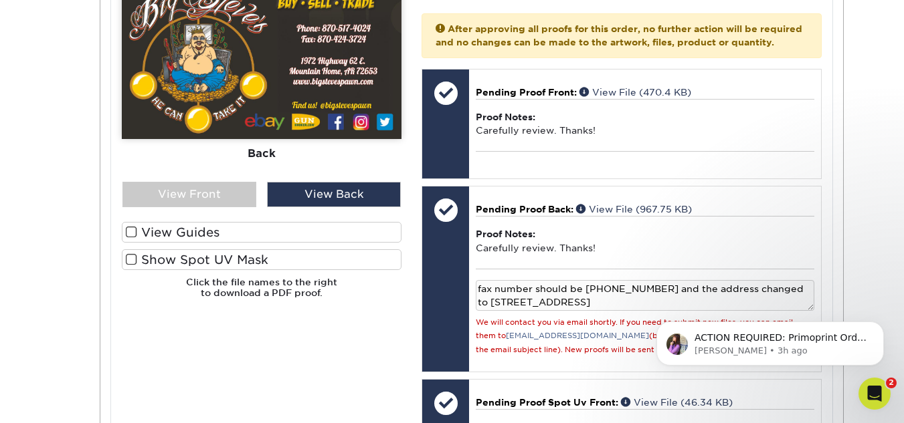
scroll to position [602, 0]
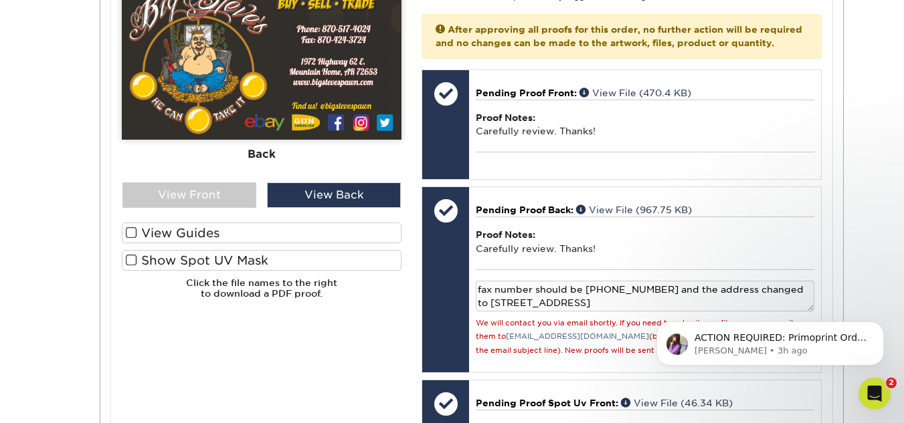
click at [291, 256] on label "Show Spot UV Mask" at bounding box center [262, 260] width 280 height 21
click at [0, 0] on input "Show Spot UV Mask" at bounding box center [0, 0] width 0 height 0
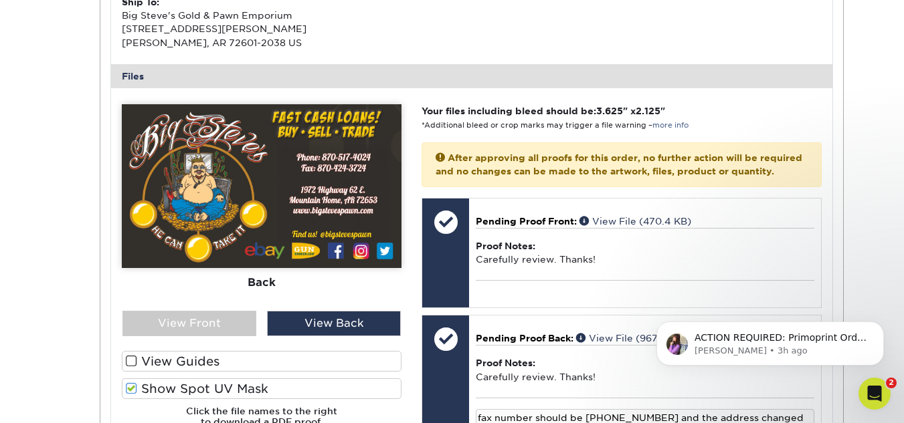
scroll to position [468, 0]
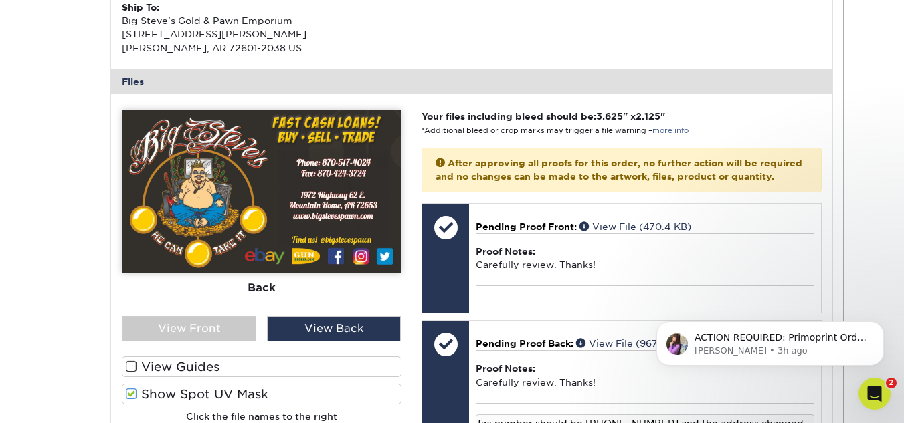
click at [237, 362] on label "View Guides" at bounding box center [262, 366] width 280 height 21
click at [0, 0] on input "View Guides" at bounding box center [0, 0] width 0 height 0
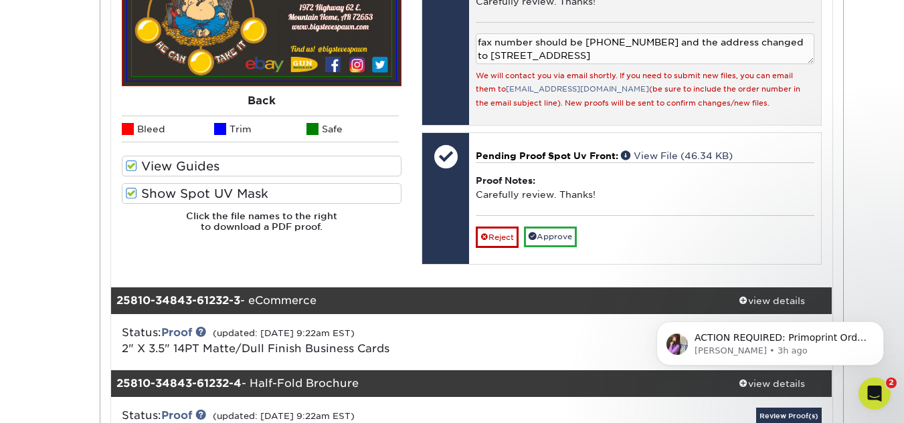
scroll to position [869, 0]
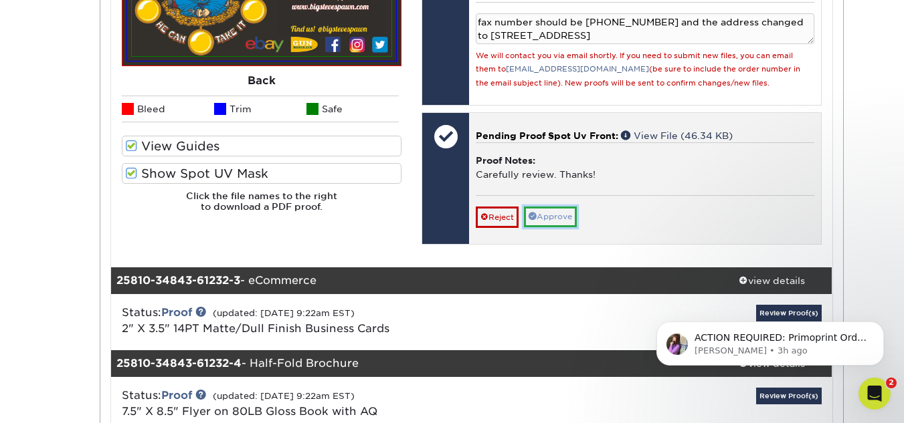
click at [564, 227] on link "Approve" at bounding box center [550, 217] width 53 height 21
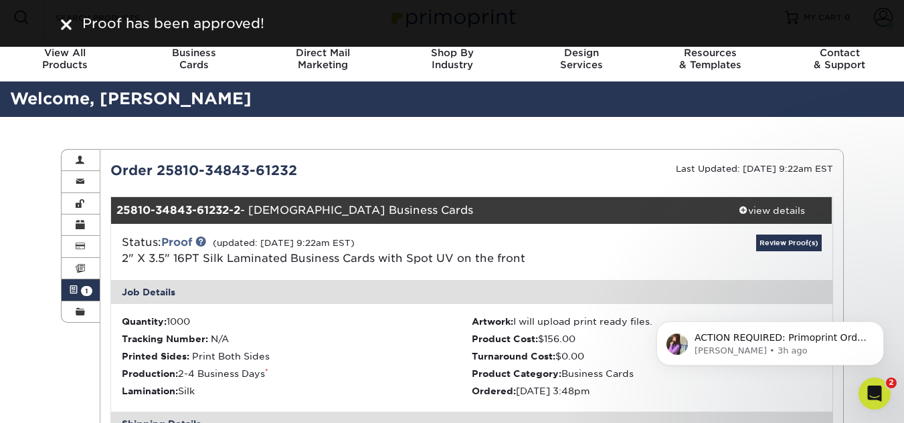
scroll to position [0, 0]
